Goal: Information Seeking & Learning: Learn about a topic

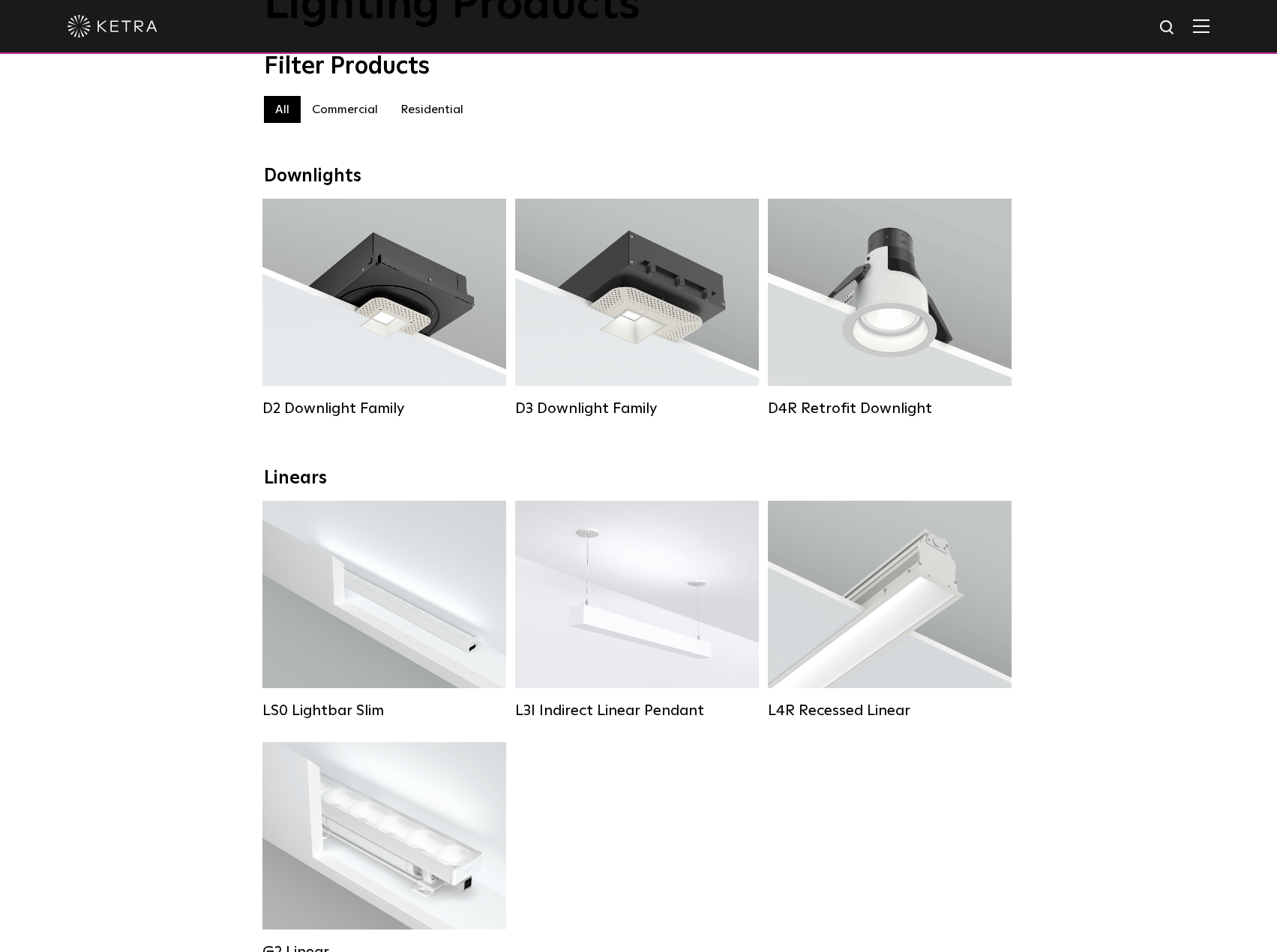
scroll to position [150, 0]
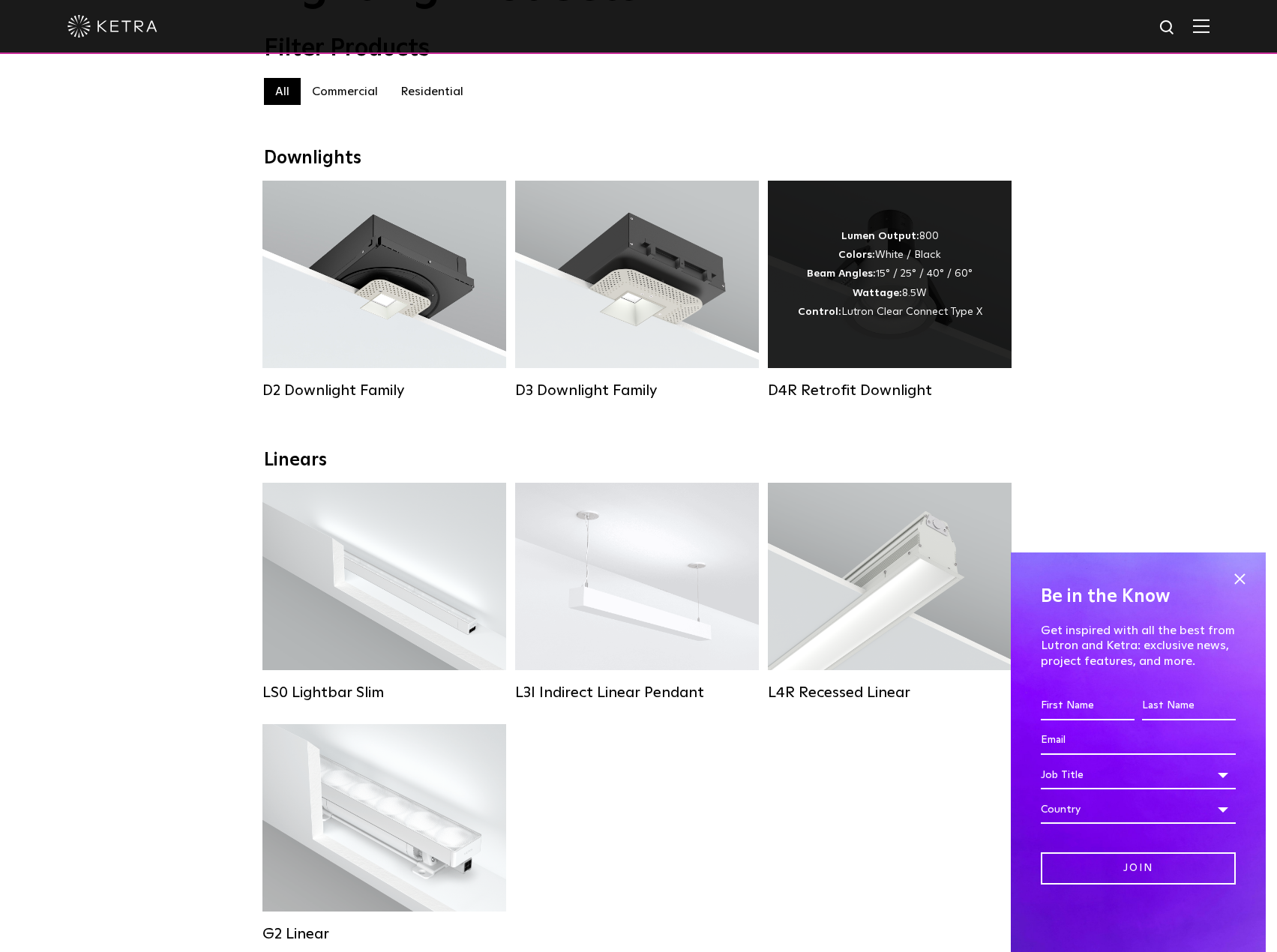
click at [864, 355] on div "Lumen Output: 800 Colors: White / Black Beam Angles: 15° / 25° / 40° / 60° Watt…" at bounding box center [889, 274] width 243 height 187
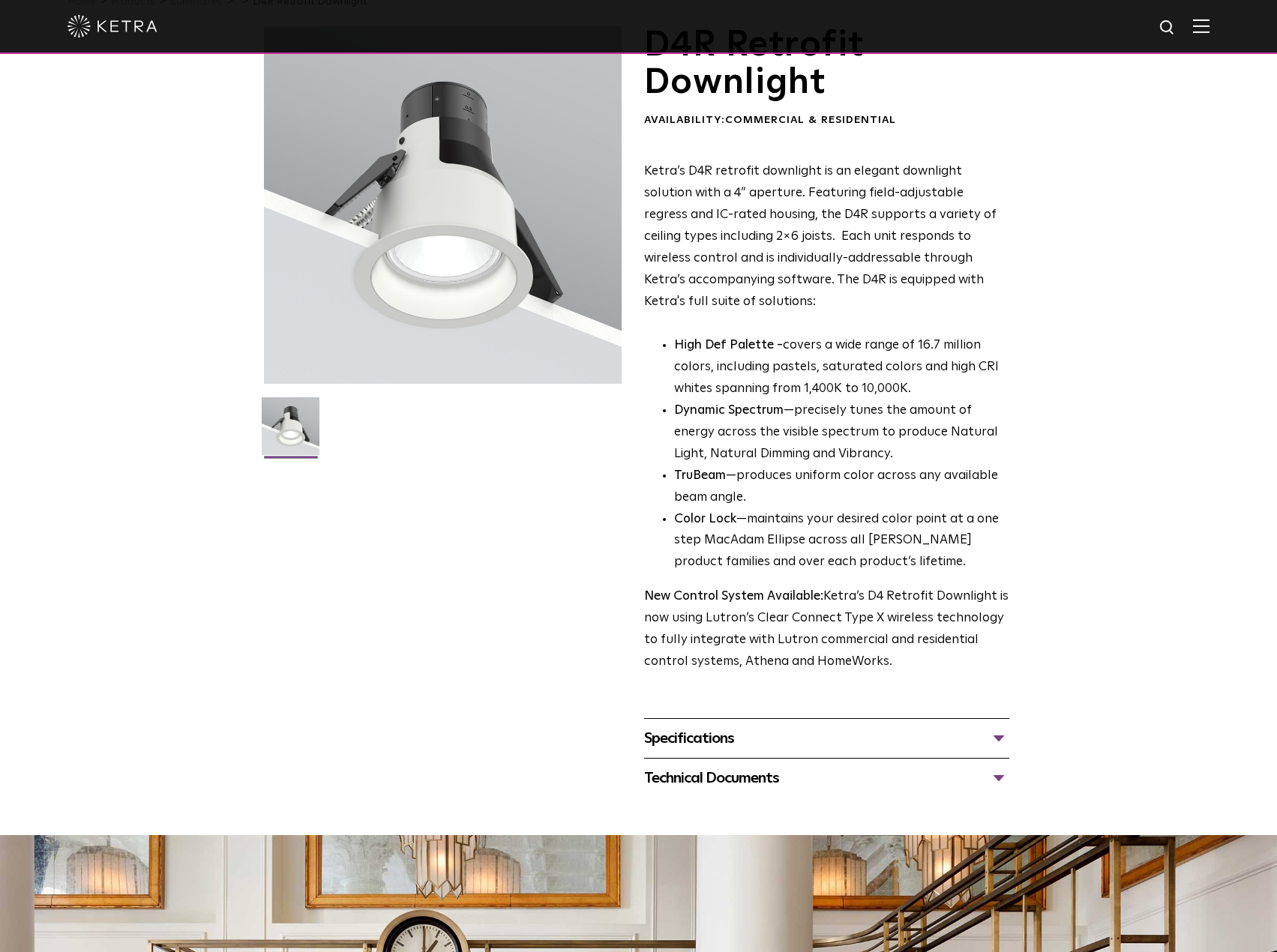
scroll to position [75, 0]
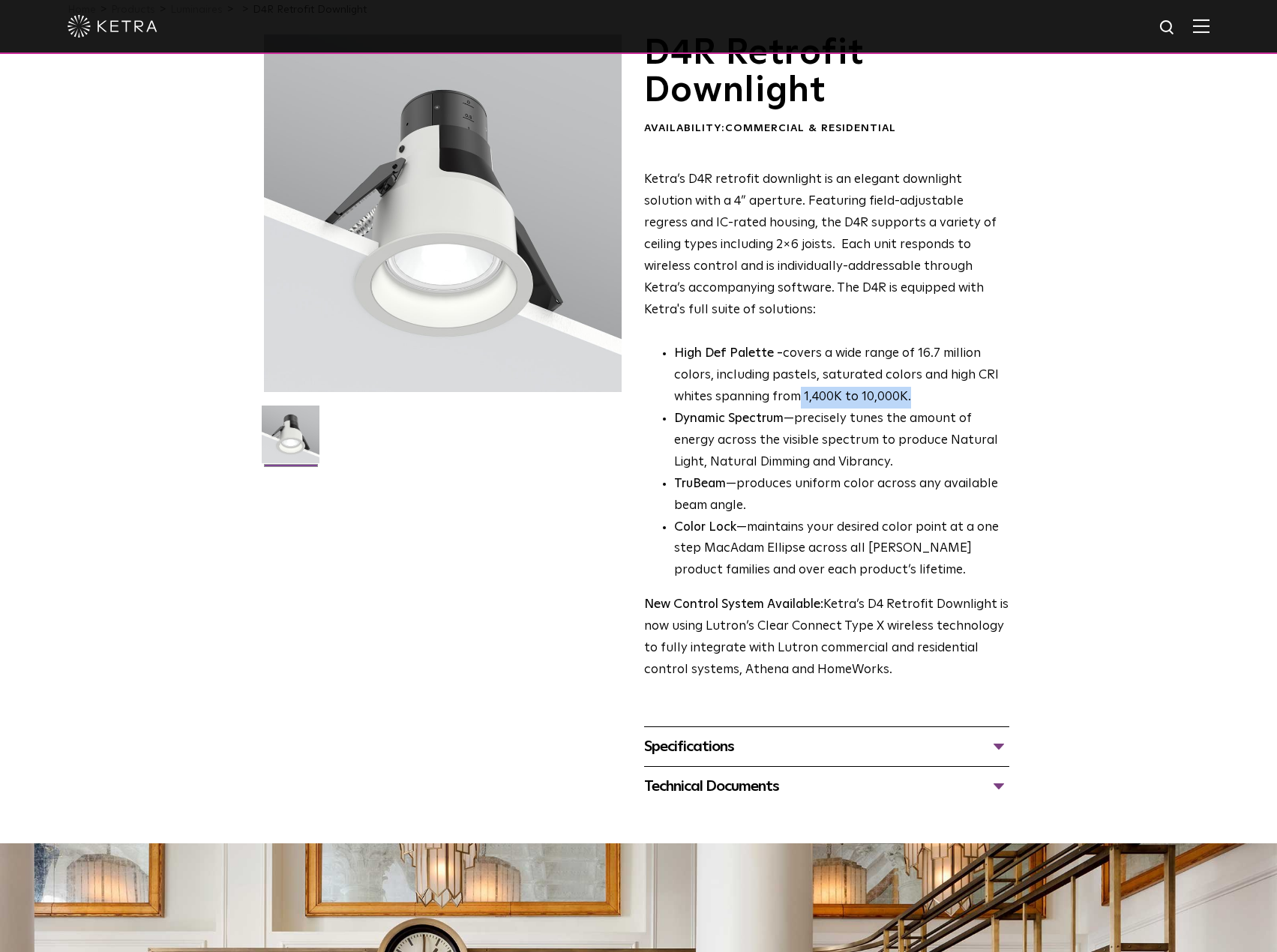
drag, startPoint x: 794, startPoint y: 399, endPoint x: 940, endPoint y: 398, distance: 146.0
click at [932, 398] on p "High Def Palette - covers a wide range of 16.7 million colors, including pastel…" at bounding box center [840, 376] width 335 height 65
drag, startPoint x: 554, startPoint y: 500, endPoint x: 579, endPoint y: 499, distance: 25.0
click at [555, 500] on div "D4R Retrofit Downlight Availability: Commercial & Residential Ketra’s D4R retro…" at bounding box center [639, 420] width 750 height 771
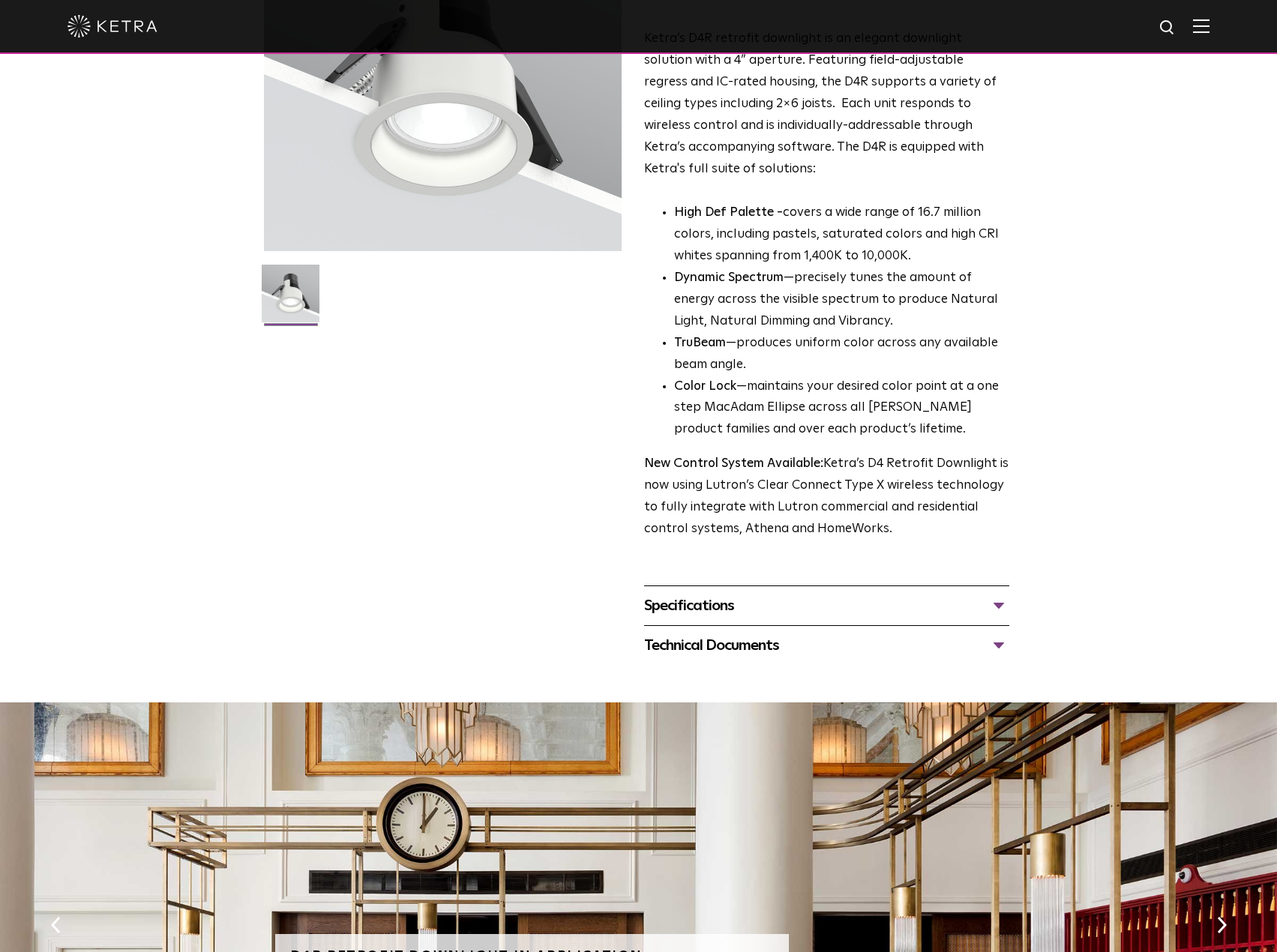
scroll to position [225, 0]
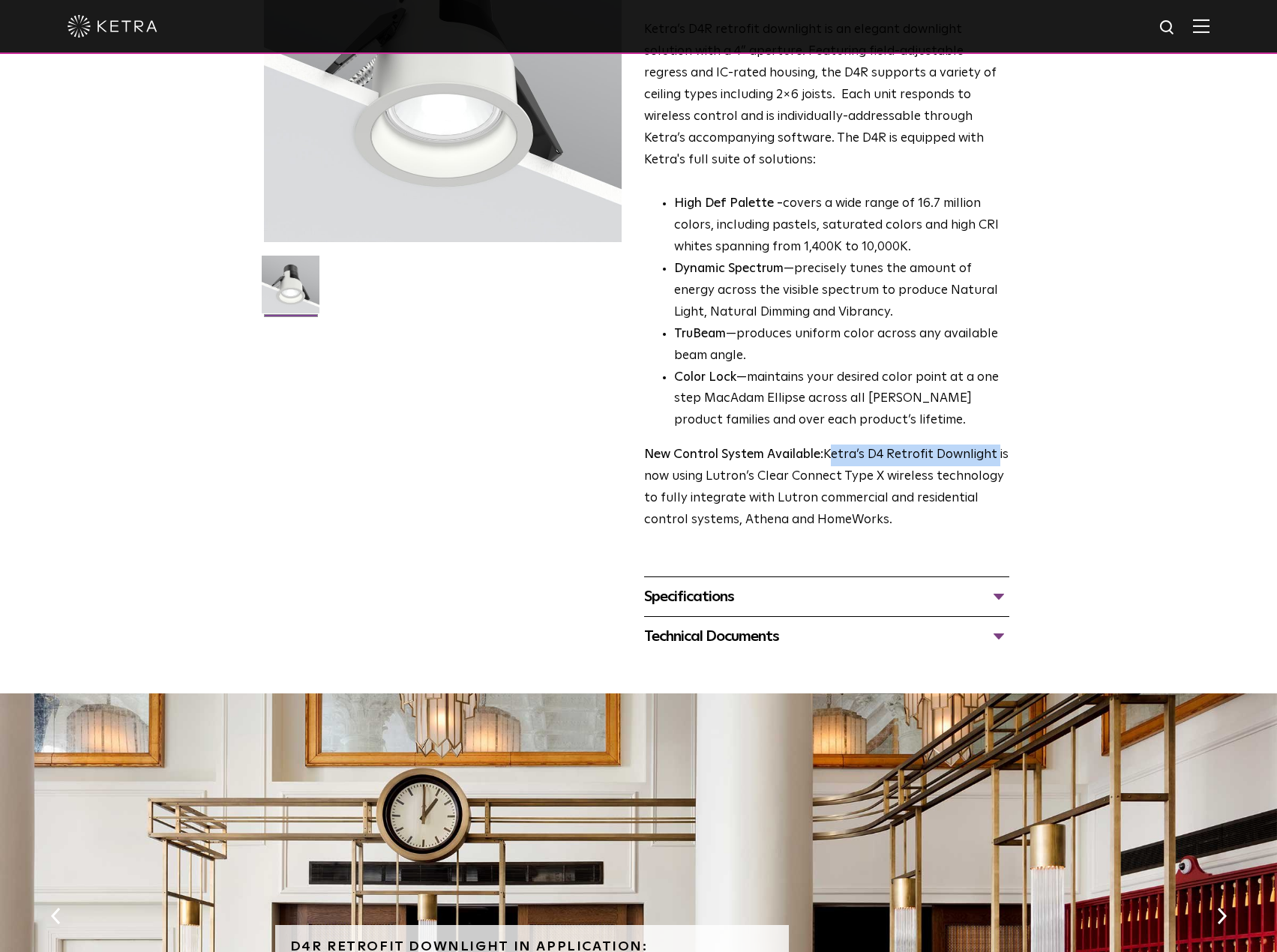
drag, startPoint x: 826, startPoint y: 456, endPoint x: 993, endPoint y: 461, distance: 167.1
click at [993, 461] on p "New Control System Available: Ketra’s D4 Retrofit Downlight is now using Lutron…" at bounding box center [826, 488] width 365 height 87
click at [577, 516] on div "D4R Retrofit Downlight Availability: Commercial & Residential Ketra’s D4R retro…" at bounding box center [639, 270] width 750 height 771
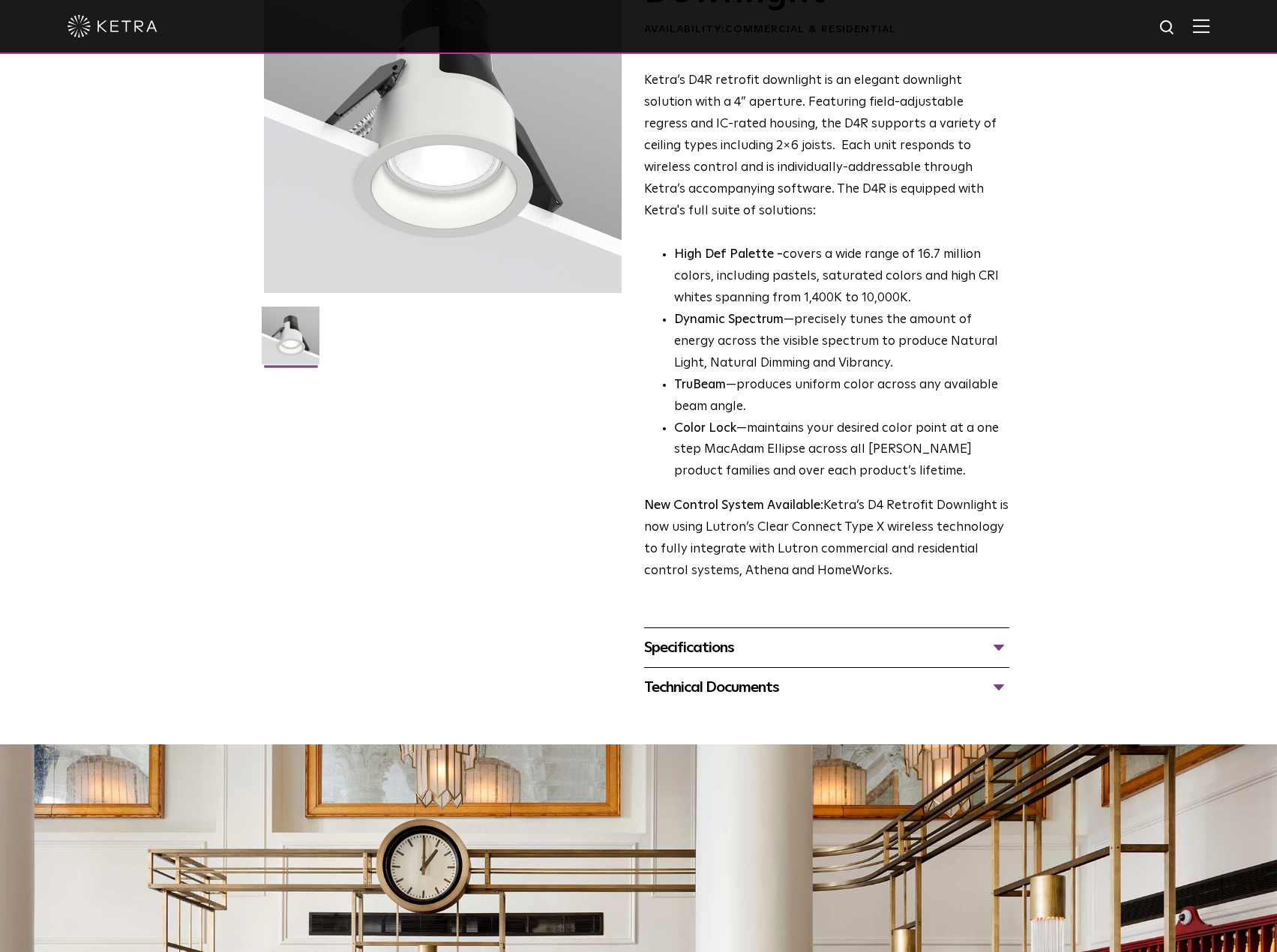
scroll to position [299, 0]
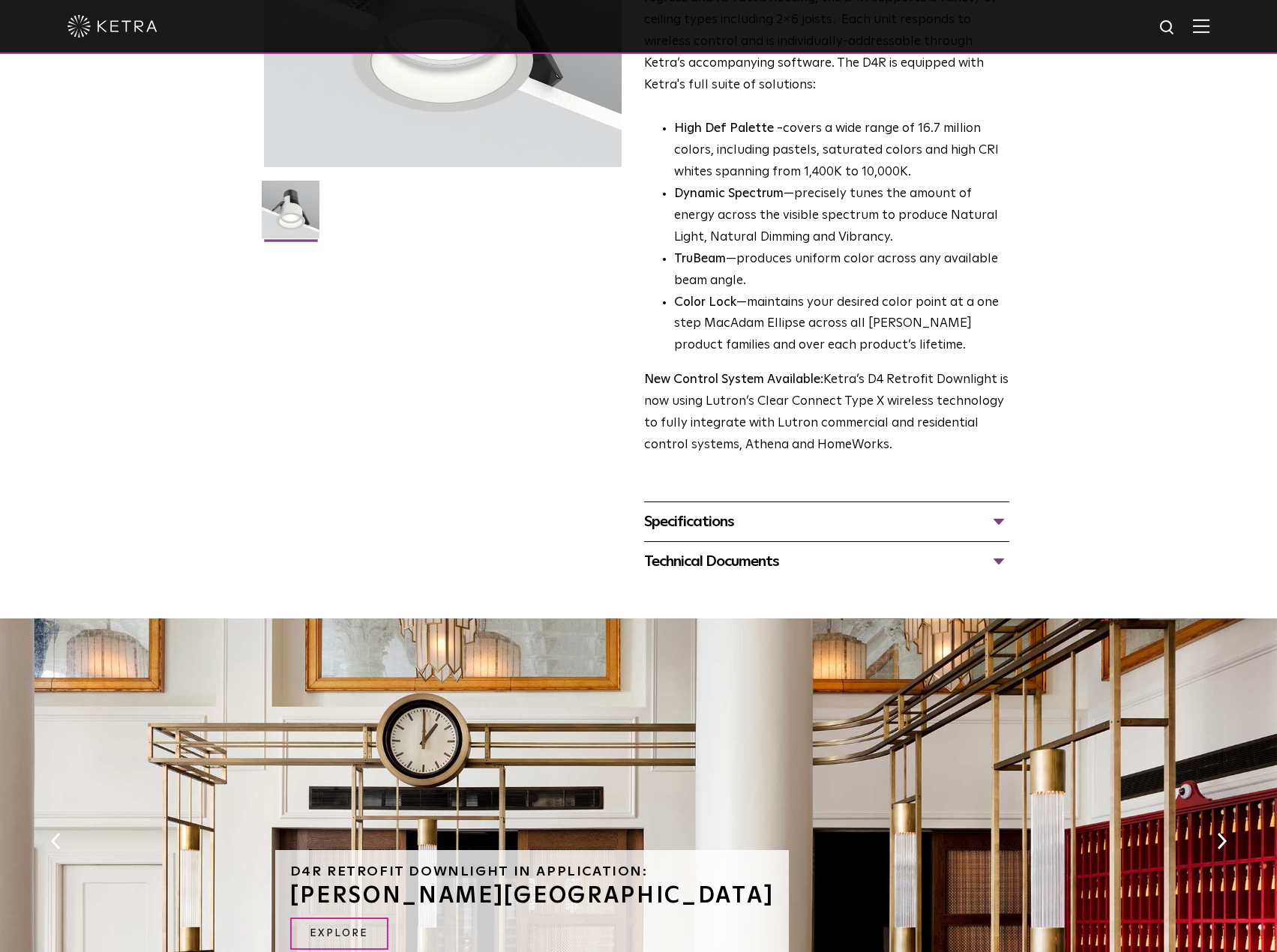
click at [758, 528] on div "Specifications" at bounding box center [826, 522] width 365 height 24
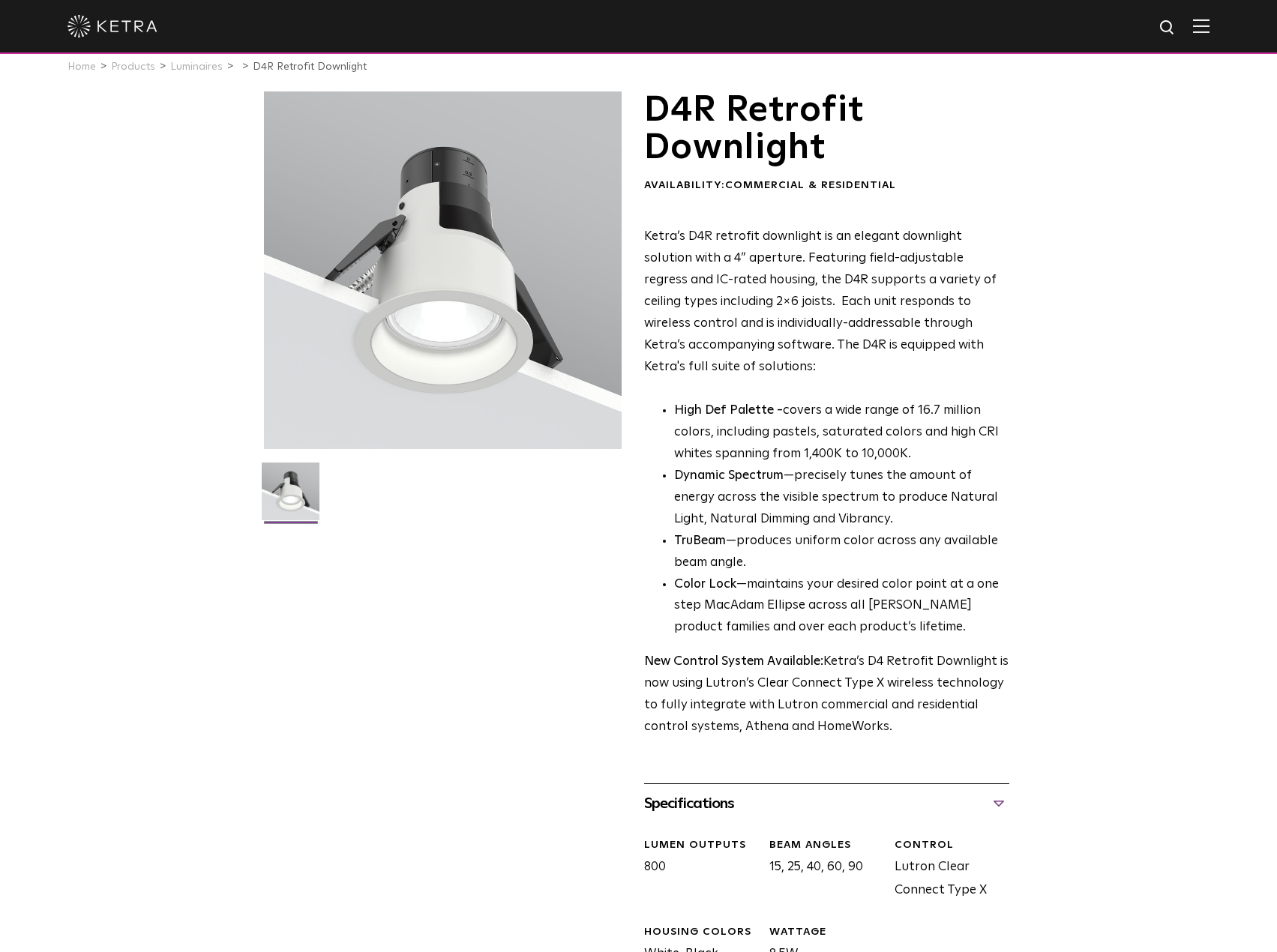
scroll to position [0, 0]
